Goal: Find contact information: Find contact information

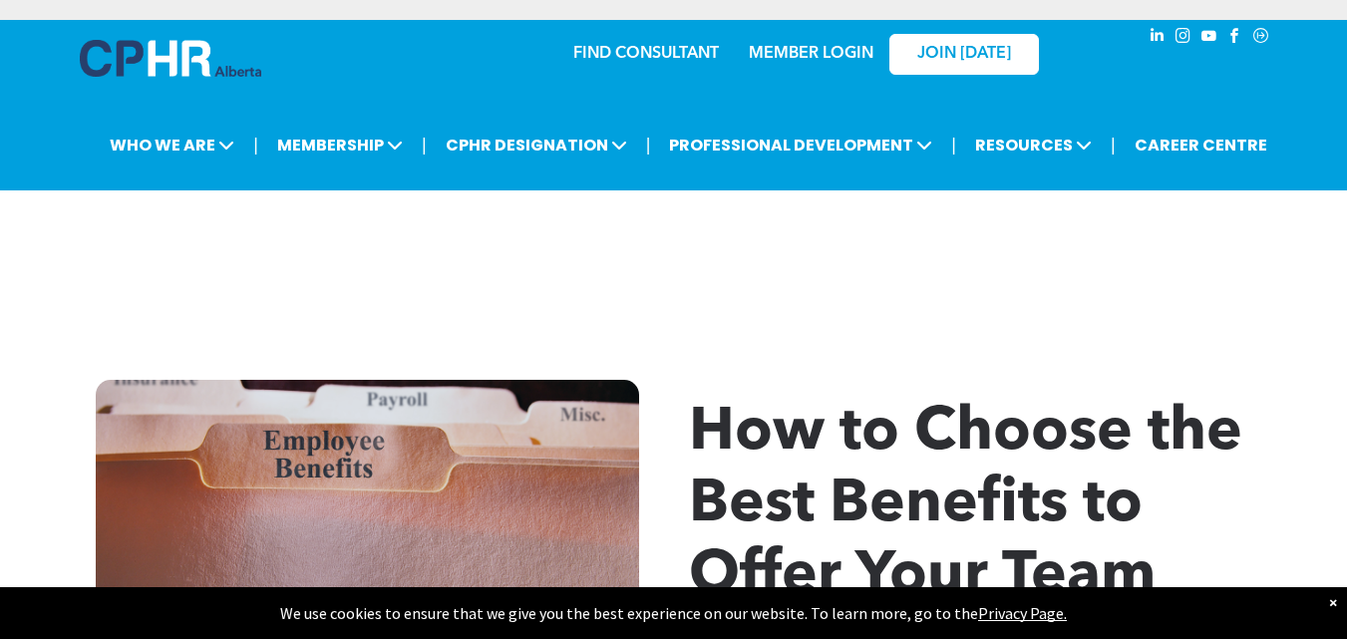
click at [161, 68] on img at bounding box center [170, 58] width 181 height 37
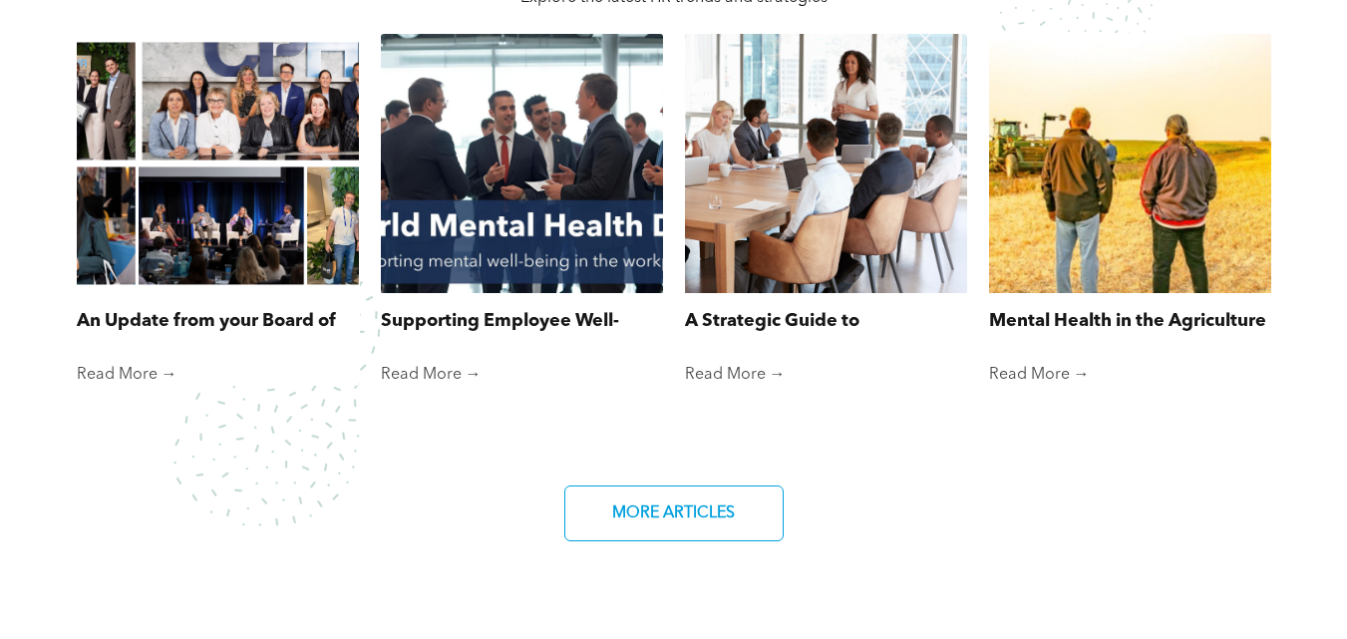
scroll to position [3702, 0]
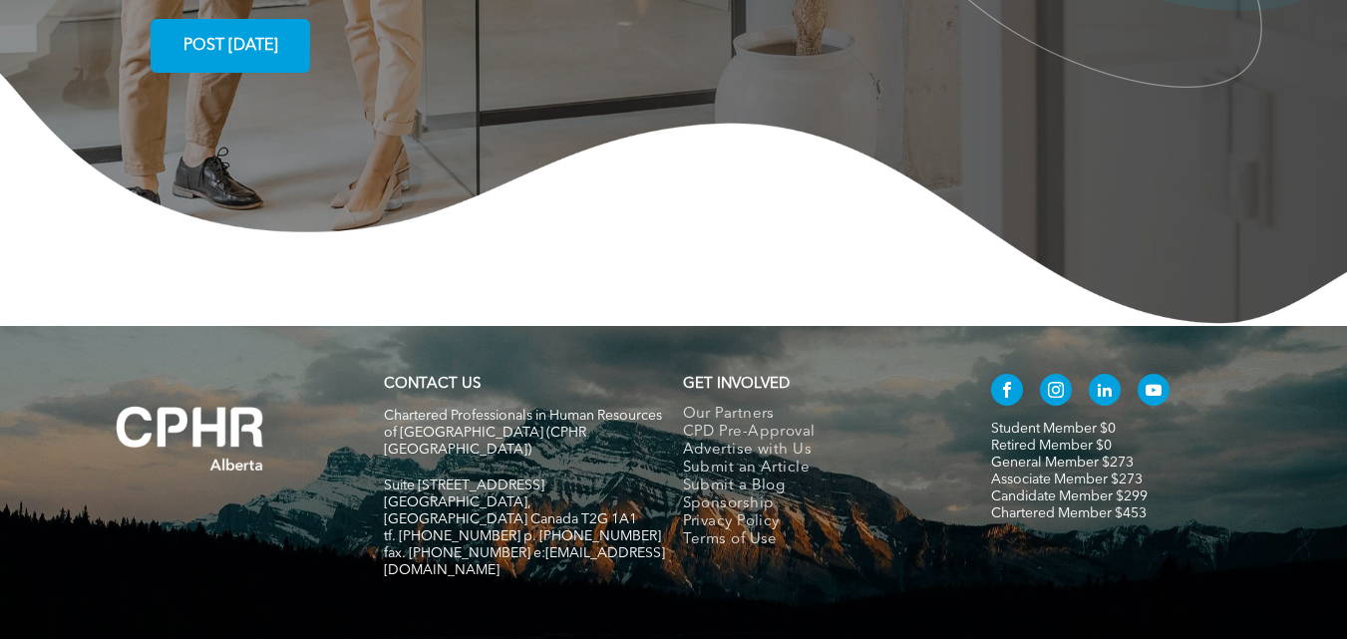
copy span "CPHR"
drag, startPoint x: 510, startPoint y: 442, endPoint x: 601, endPoint y: 442, distance: 90.7
click at [601, 546] on span "fax. [PHONE_NUMBER] e:[EMAIL_ADDRESS][DOMAIN_NAME]" at bounding box center [524, 561] width 281 height 31
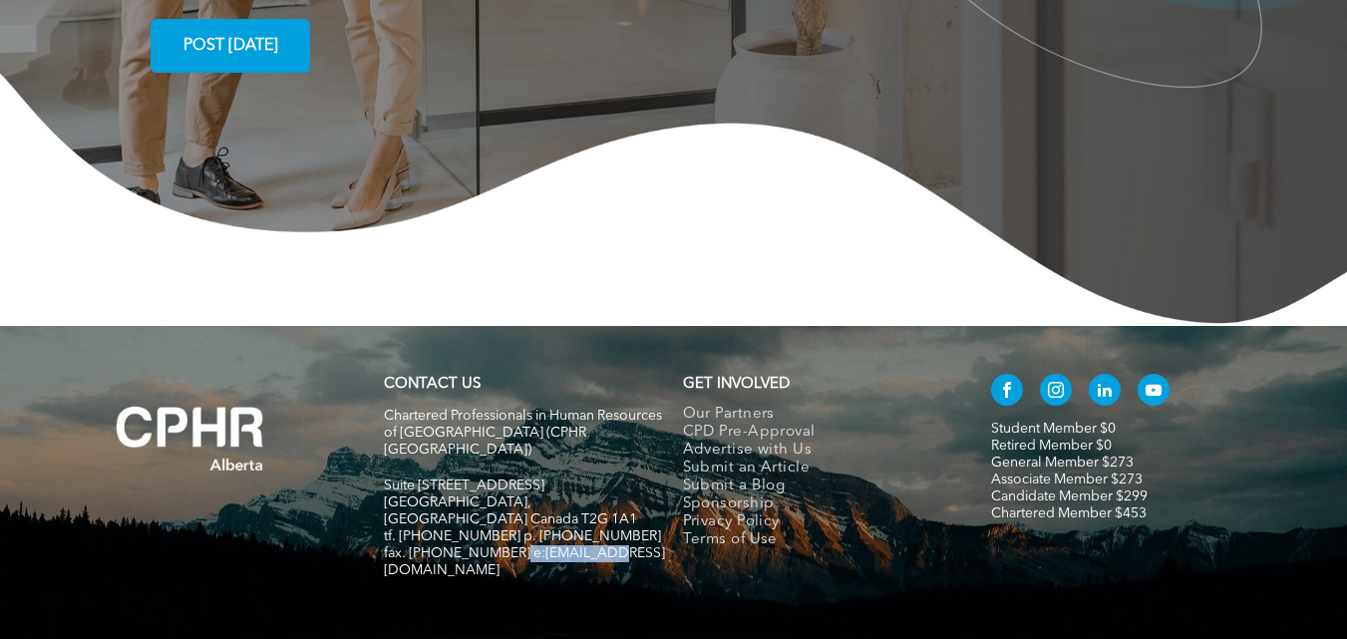
click at [601, 546] on span "fax. [PHONE_NUMBER] e:[EMAIL_ADDRESS][DOMAIN_NAME]" at bounding box center [524, 561] width 281 height 31
drag, startPoint x: 514, startPoint y: 439, endPoint x: 615, endPoint y: 442, distance: 100.7
click at [615, 545] on h5 "fax. [PHONE_NUMBER] e:[EMAIL_ADDRESS][DOMAIN_NAME]" at bounding box center [524, 562] width 281 height 34
copy span "info@cphrab.ca"
